Goal: Information Seeking & Learning: Check status

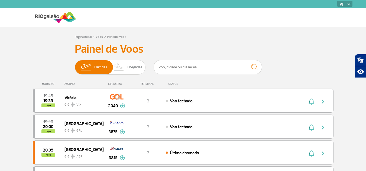
scroll to position [535, 0]
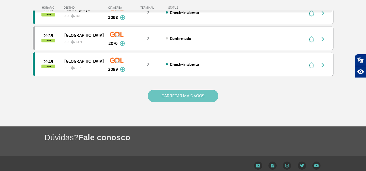
click at [186, 94] on button "CARREGAR MAIS VOOS" at bounding box center [183, 96] width 71 height 12
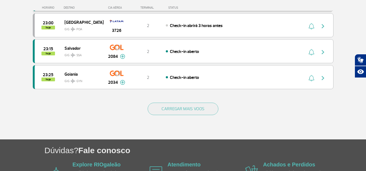
scroll to position [1050, 0]
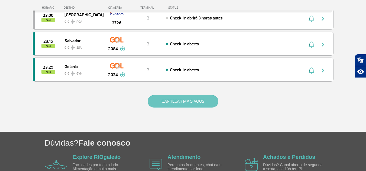
click at [182, 97] on button "CARREGAR MAIS VOOS" at bounding box center [183, 101] width 71 height 12
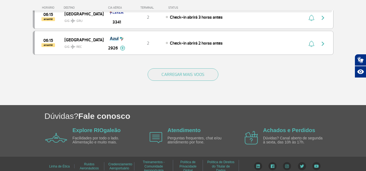
scroll to position [1602, 0]
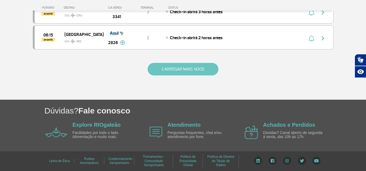
click at [175, 71] on button "CARREGAR MAIS VOOS" at bounding box center [183, 69] width 71 height 12
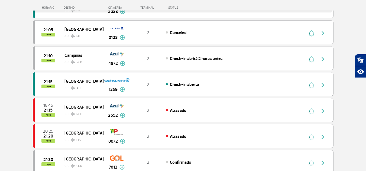
scroll to position [329, 0]
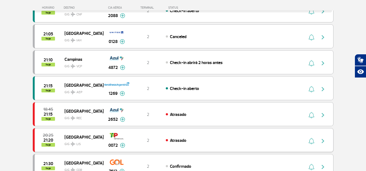
drag, startPoint x: 323, startPoint y: 141, endPoint x: 322, endPoint y: 138, distance: 2.8
click at [323, 141] on img "button" at bounding box center [322, 141] width 6 height 6
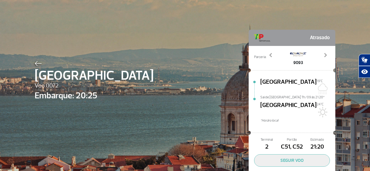
click at [35, 60] on div at bounding box center [94, 63] width 119 height 6
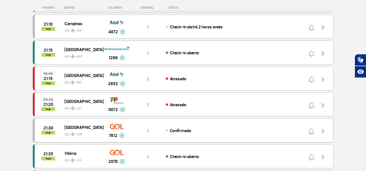
scroll to position [379, 0]
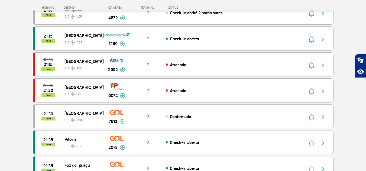
click at [323, 90] on img "button" at bounding box center [322, 91] width 6 height 6
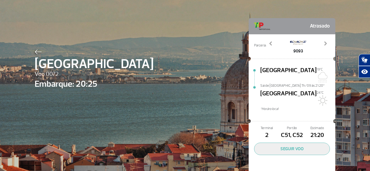
scroll to position [18, 0]
